Goal: Find specific page/section: Find specific page/section

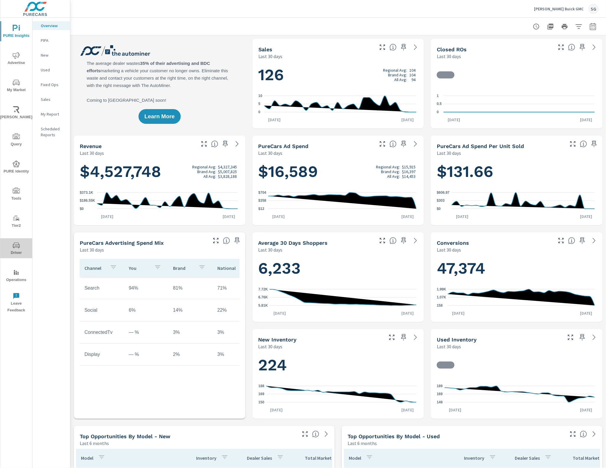
click at [19, 243] on span "Driver" at bounding box center [16, 249] width 28 height 14
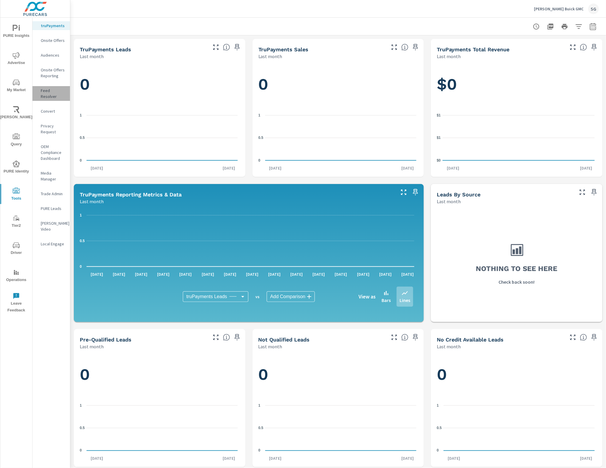
click at [58, 93] on p "Feed Resolver" at bounding box center [53, 94] width 25 height 12
